Goal: Task Accomplishment & Management: Use online tool/utility

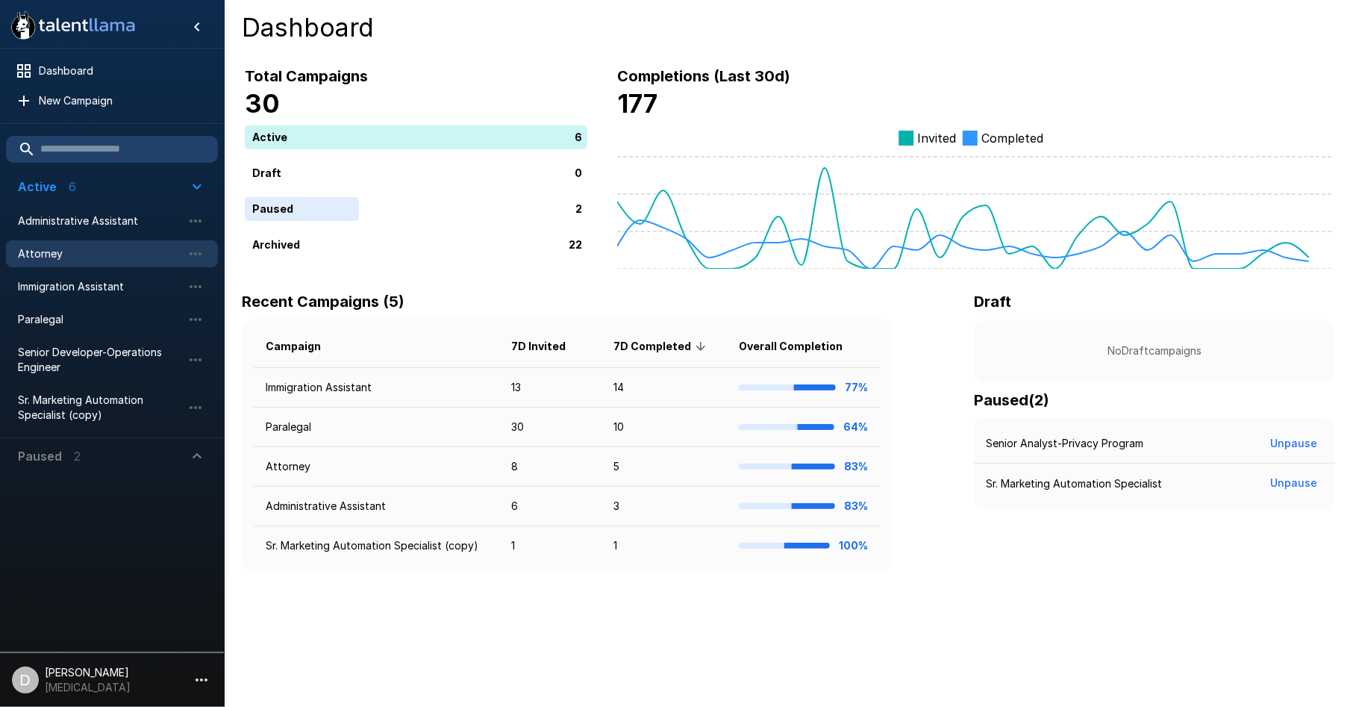
click at [107, 248] on span "Attorney" at bounding box center [100, 253] width 164 height 15
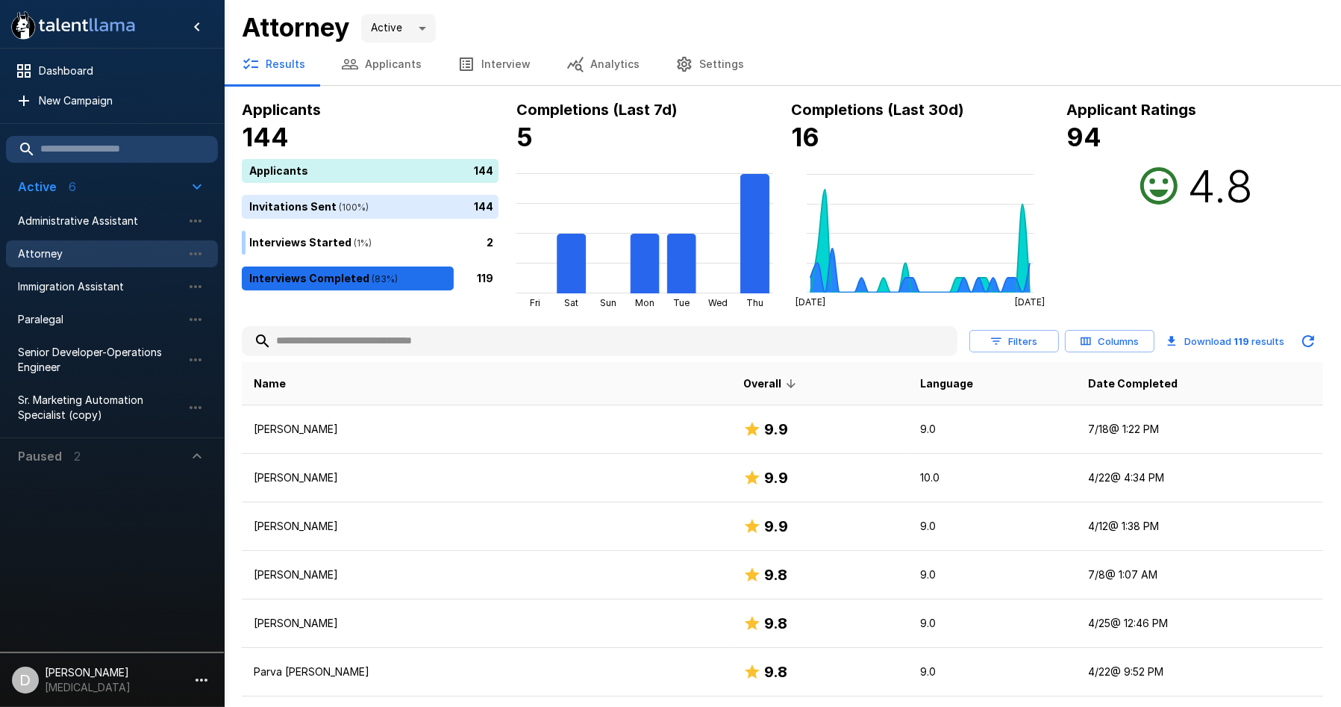
click at [381, 349] on input "text" at bounding box center [600, 341] width 716 height 27
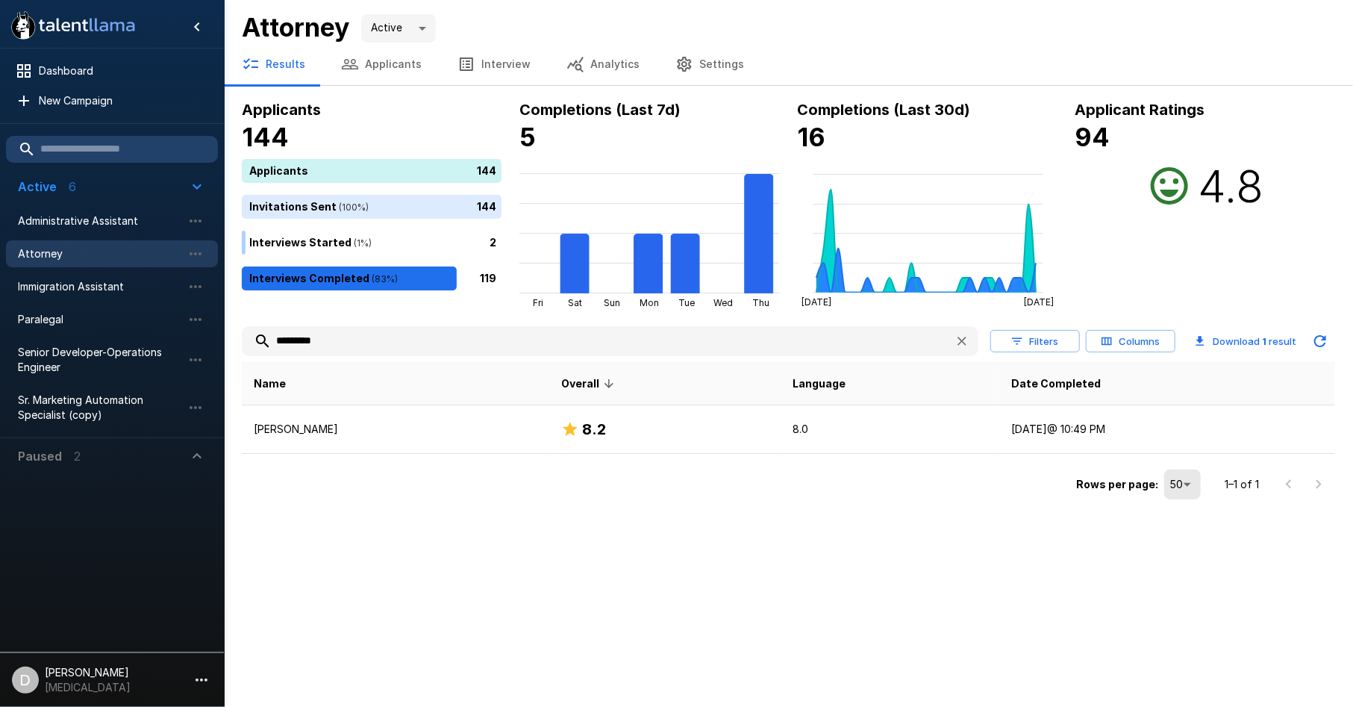
type input "*********"
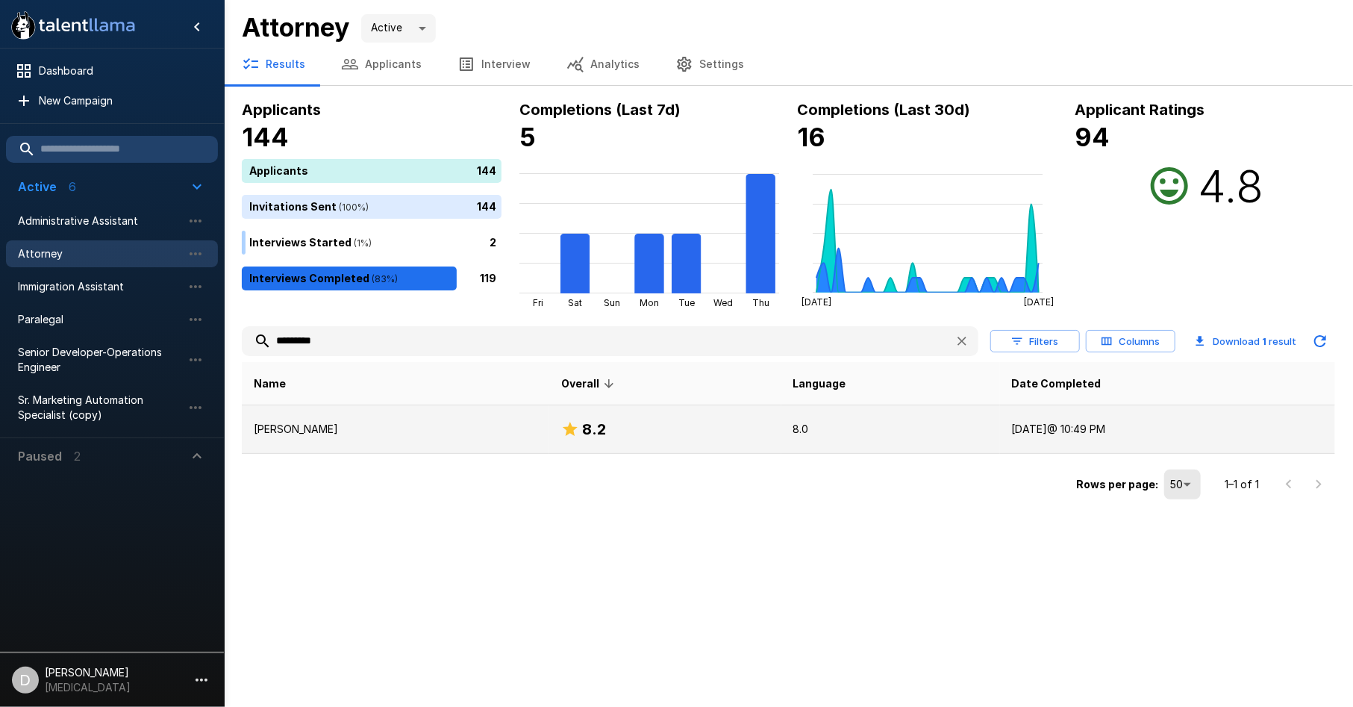
click at [394, 419] on td "[PERSON_NAME]" at bounding box center [396, 429] width 308 height 49
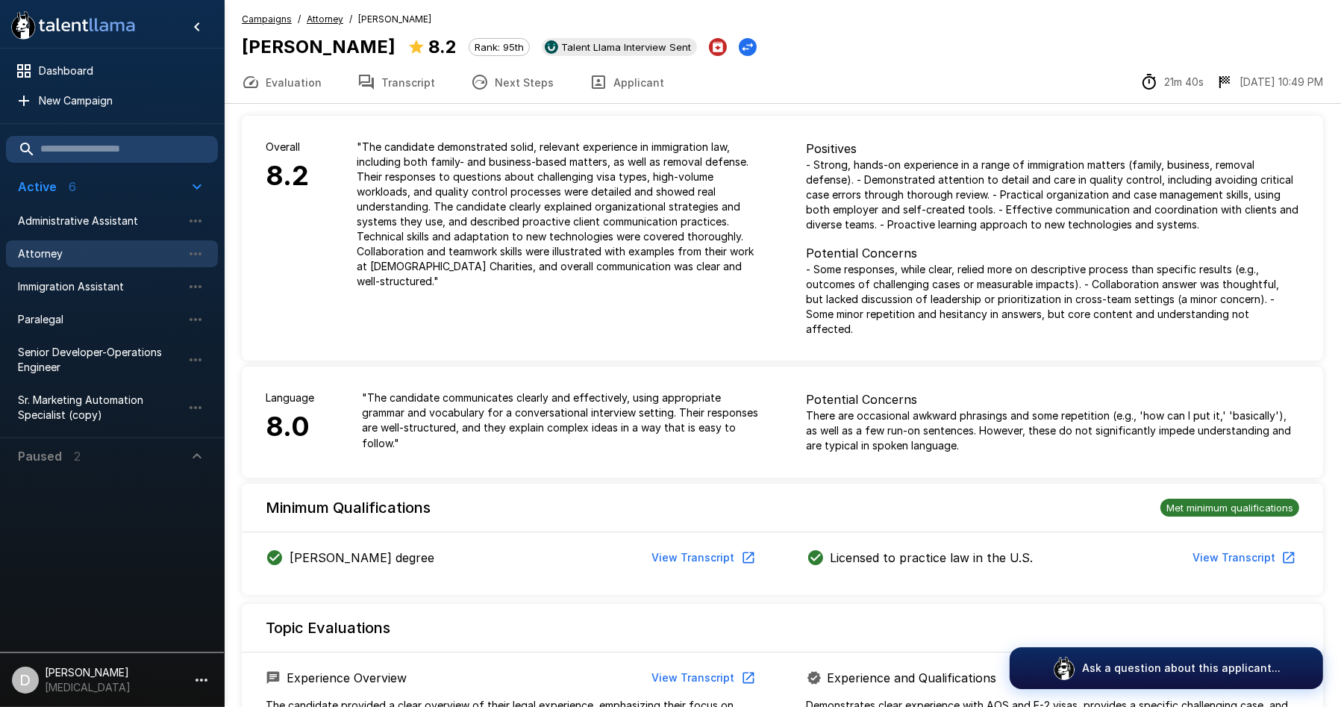
click at [401, 92] on button "Transcript" at bounding box center [396, 82] width 113 height 42
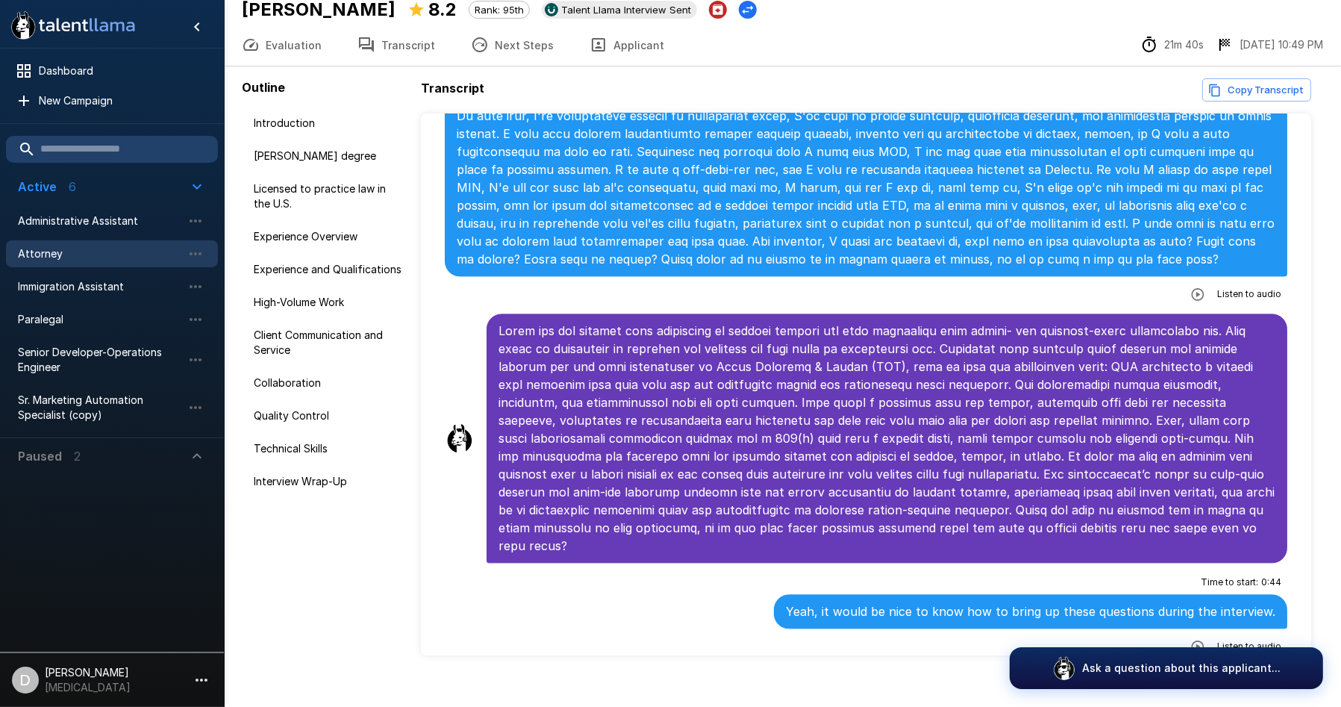
scroll to position [57, 0]
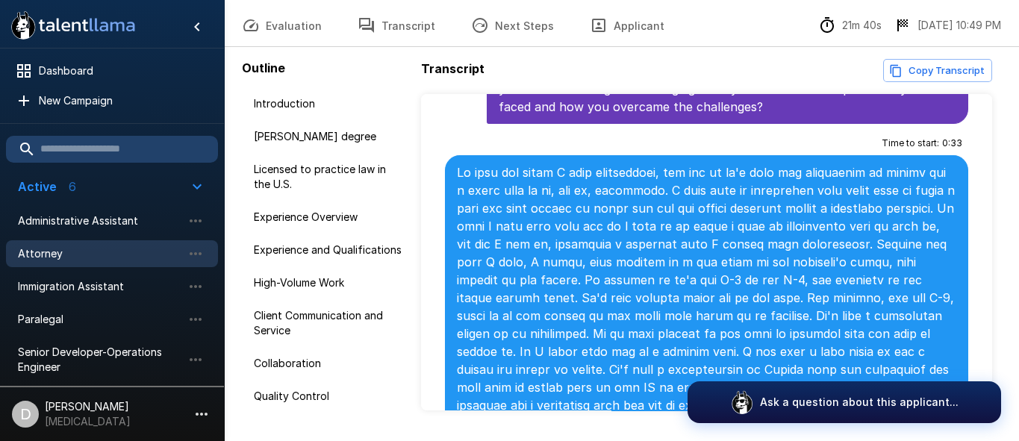
scroll to position [1331, 0]
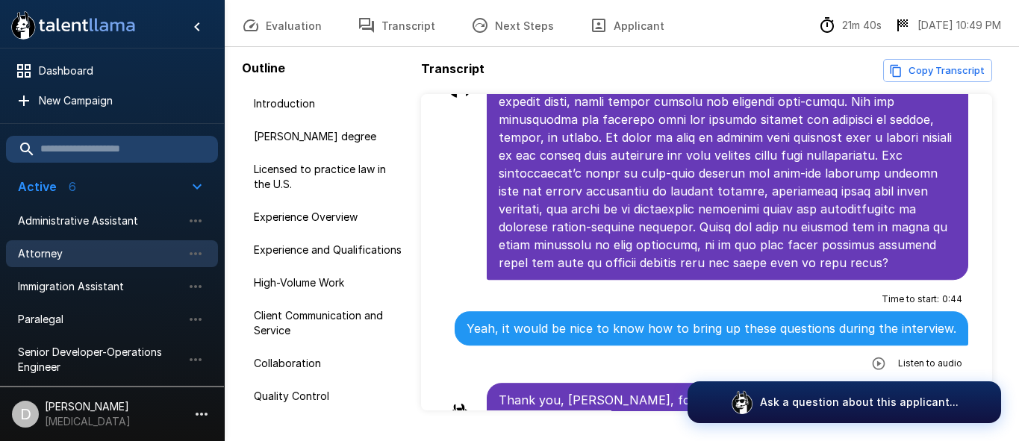
scroll to position [97, 0]
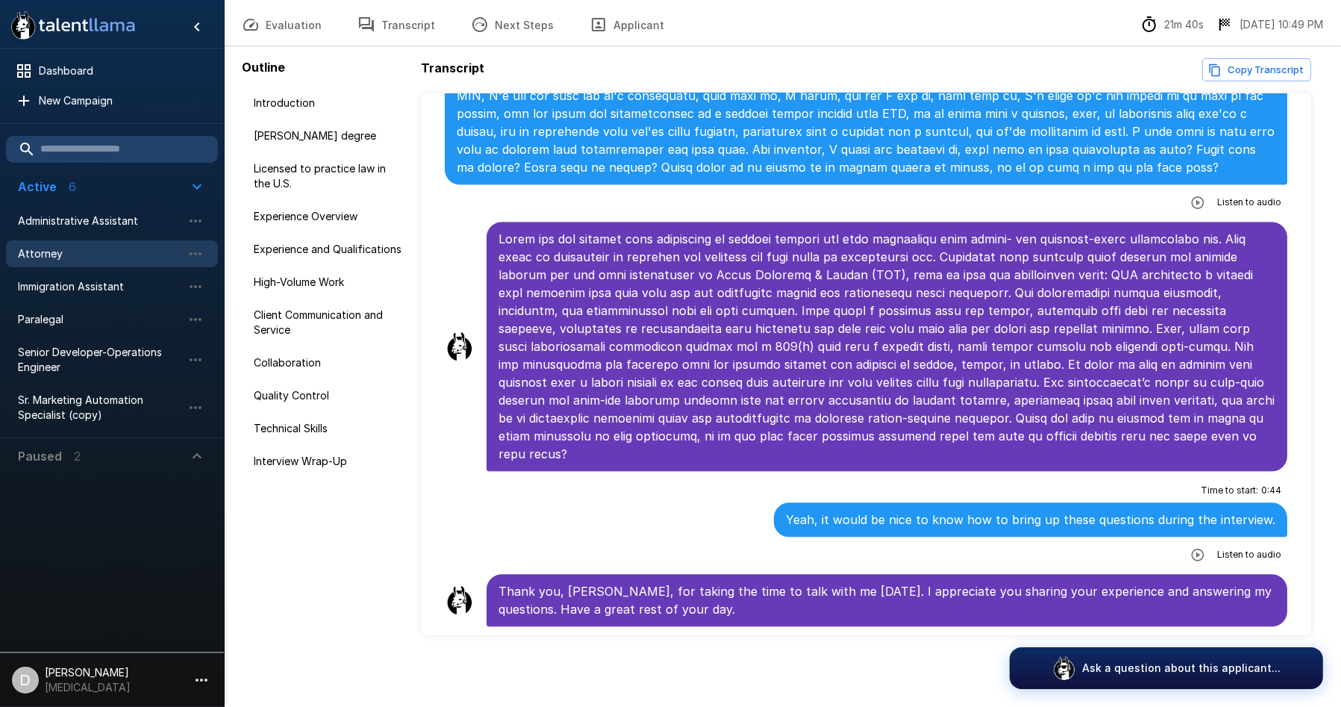
scroll to position [3902, 0]
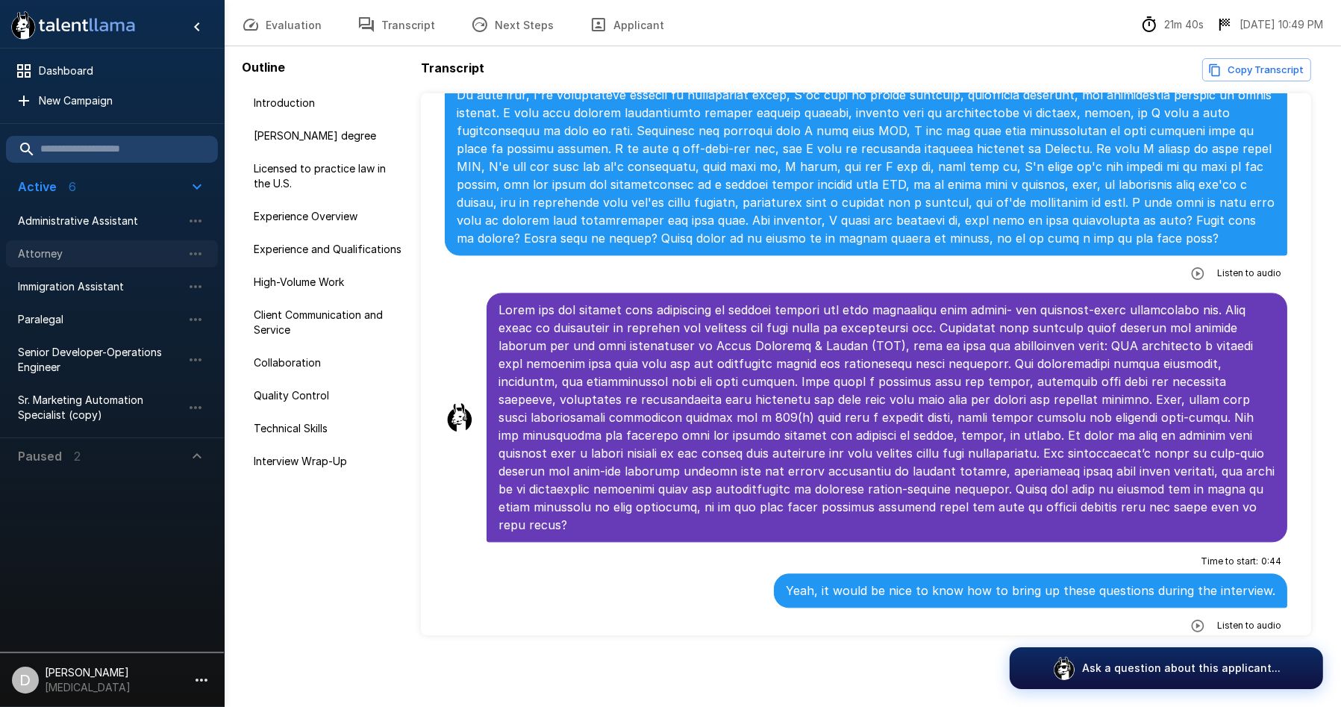
click at [139, 254] on span "Attorney" at bounding box center [100, 253] width 164 height 15
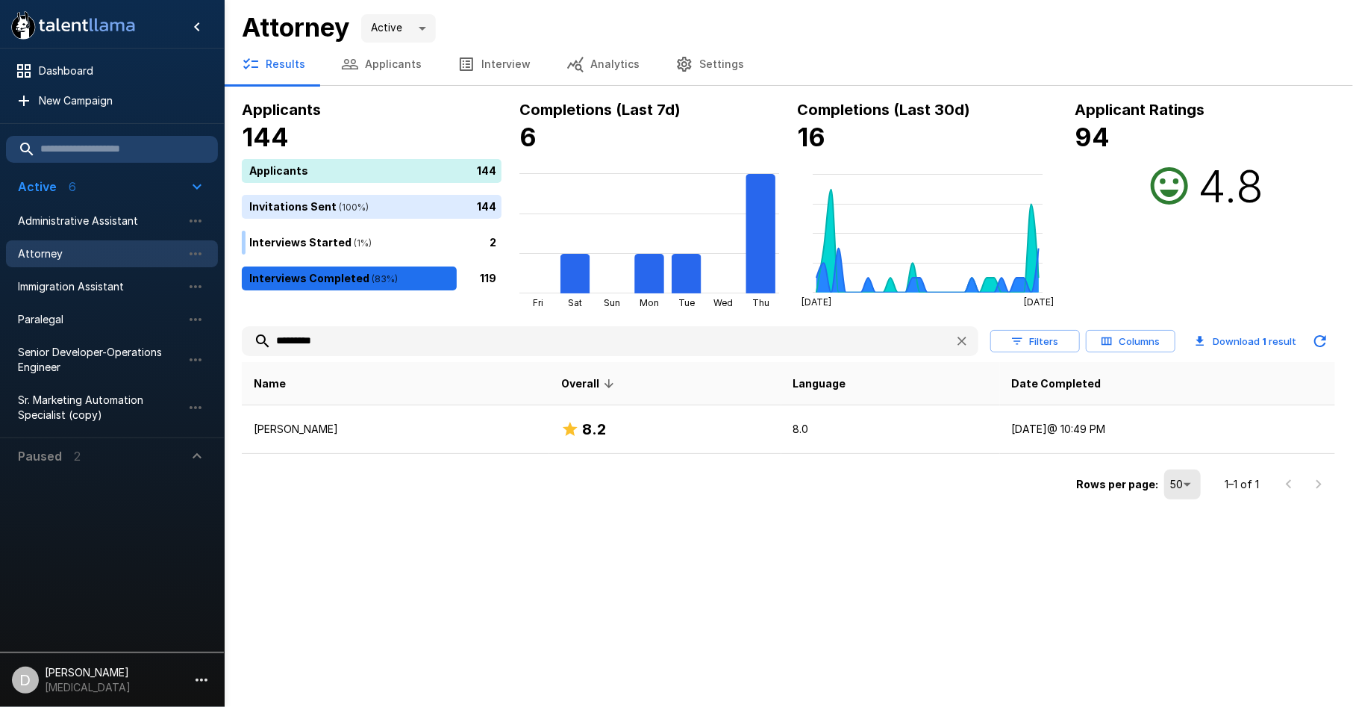
drag, startPoint x: 331, startPoint y: 342, endPoint x: 226, endPoint y: 331, distance: 105.8
click at [226, 331] on div "Applicants 144 Applicants 144 Invitations Sent ( 100 %) 144 Interviews Started …" at bounding box center [788, 301] width 1129 height 406
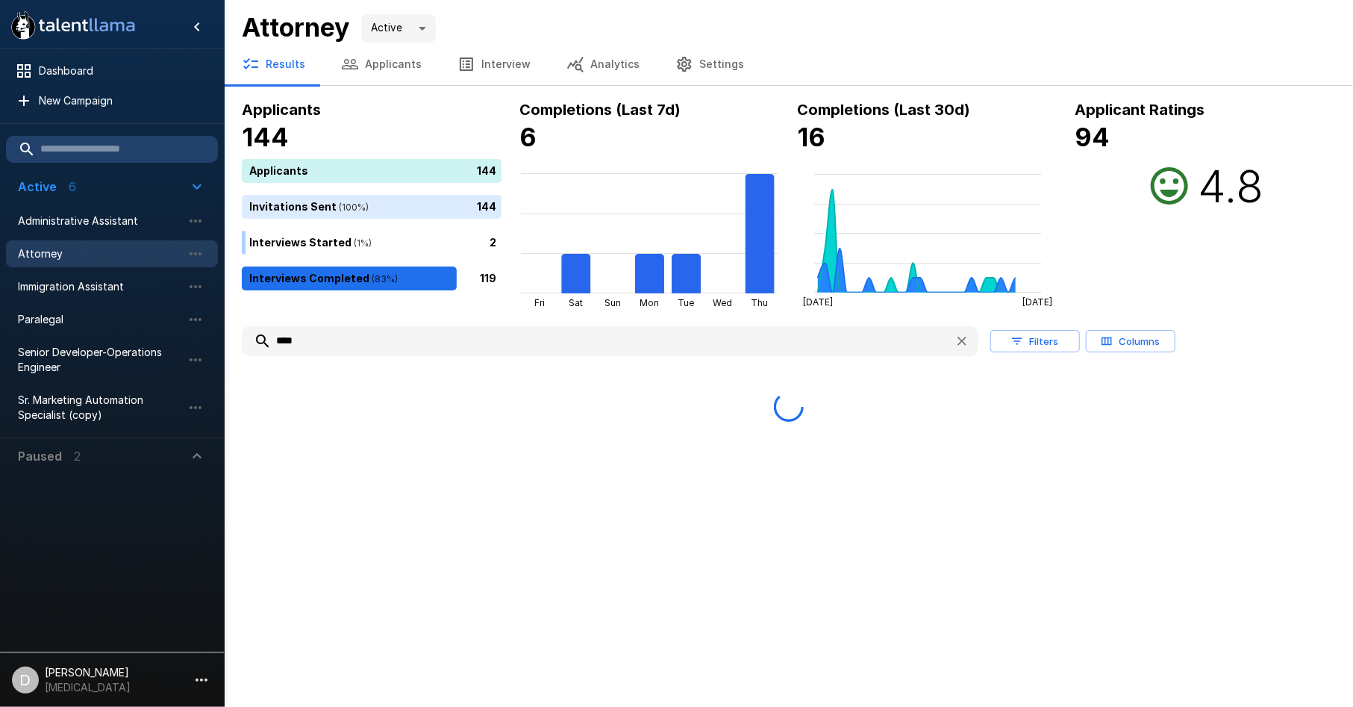
type input "****"
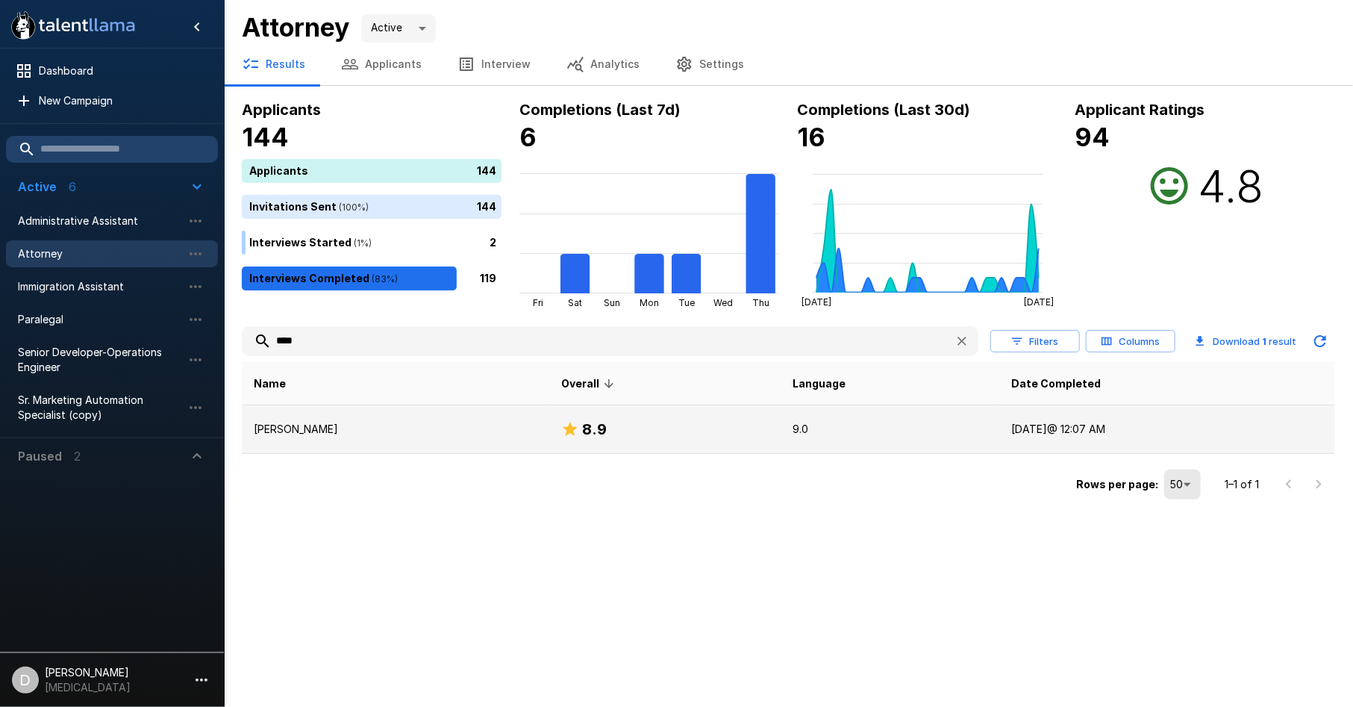
click at [330, 428] on p "[PERSON_NAME]" at bounding box center [396, 429] width 284 height 15
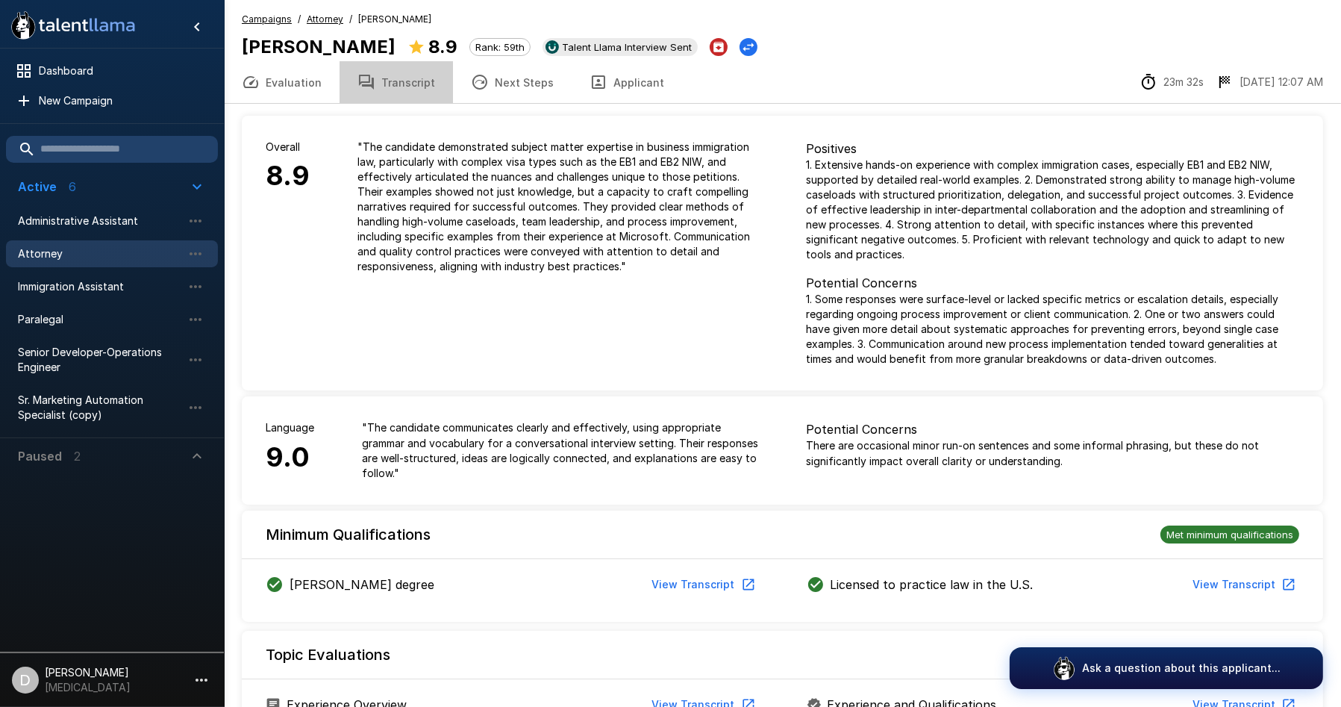
click at [399, 102] on button "Transcript" at bounding box center [396, 82] width 113 height 42
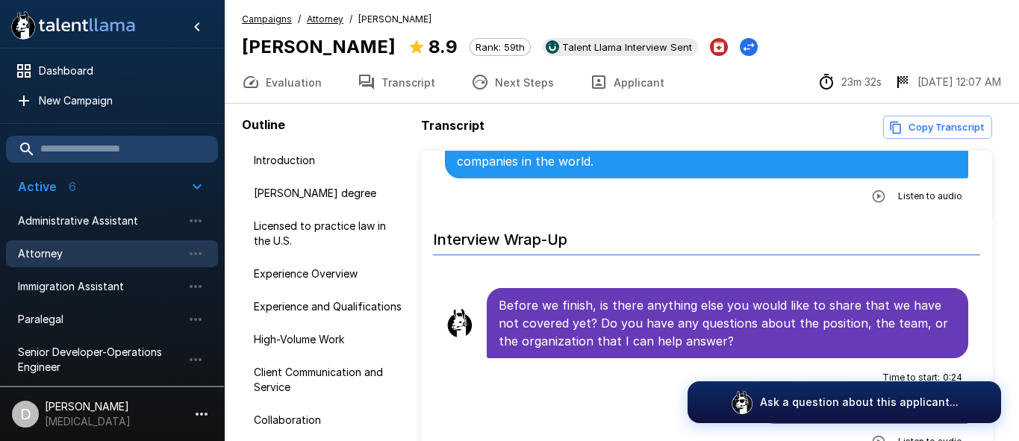
scroll to position [97, 0]
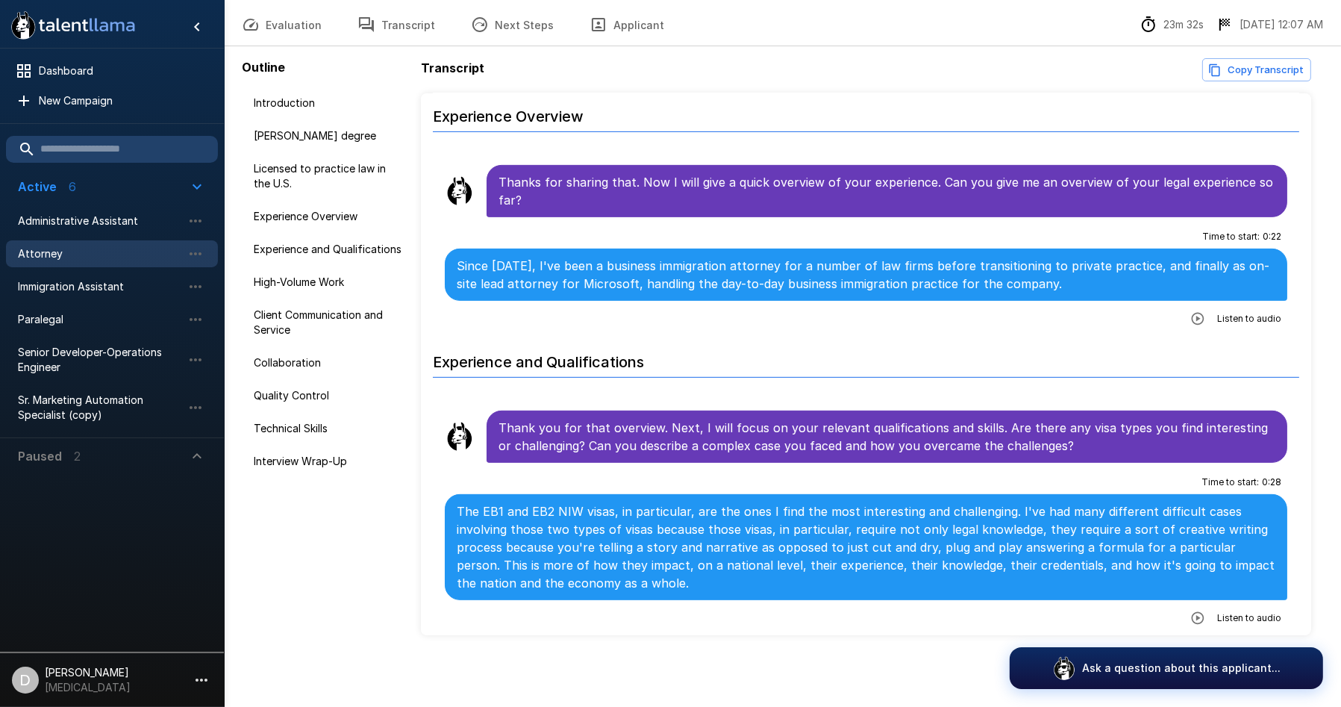
scroll to position [776, 0]
